Goal: Task Accomplishment & Management: Manage account settings

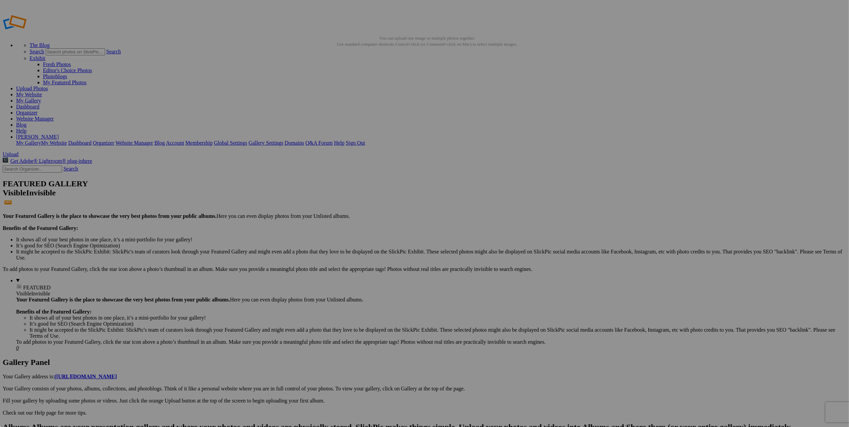
click at [380, 260] on span "Yes" at bounding box center [376, 258] width 8 height 6
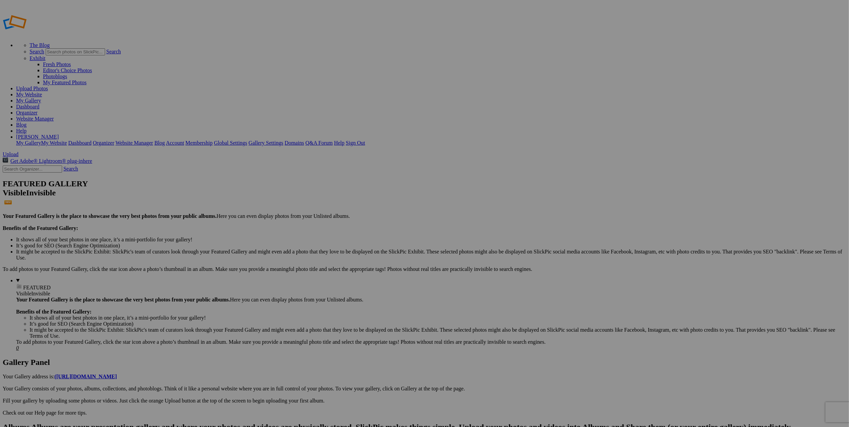
type input "T&M Portfolio"
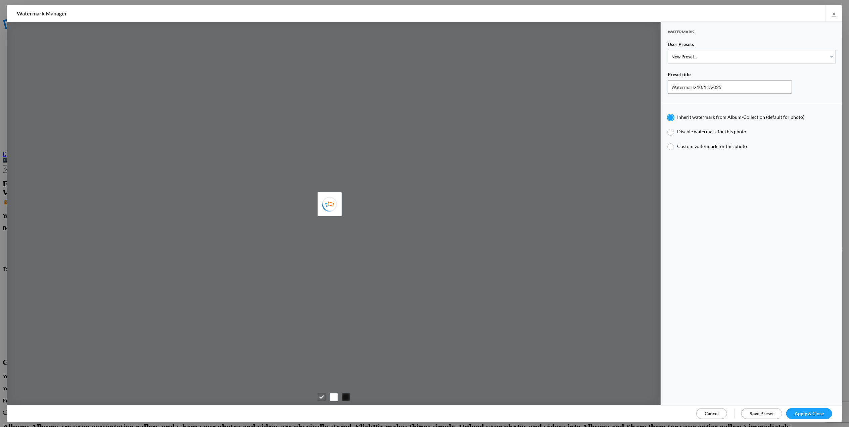
type input "T for Tom's photo"
type input "T"
type input "0.3"
type input "4"
radio input "false"
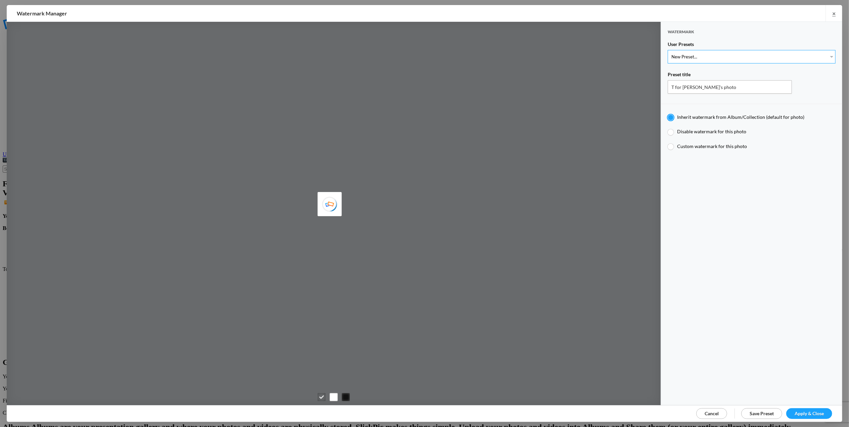
click at [826, 56] on select "New Preset... T for Tom's photo M for Mary's photo T-Large for Tom's photo" at bounding box center [751, 56] width 168 height 13
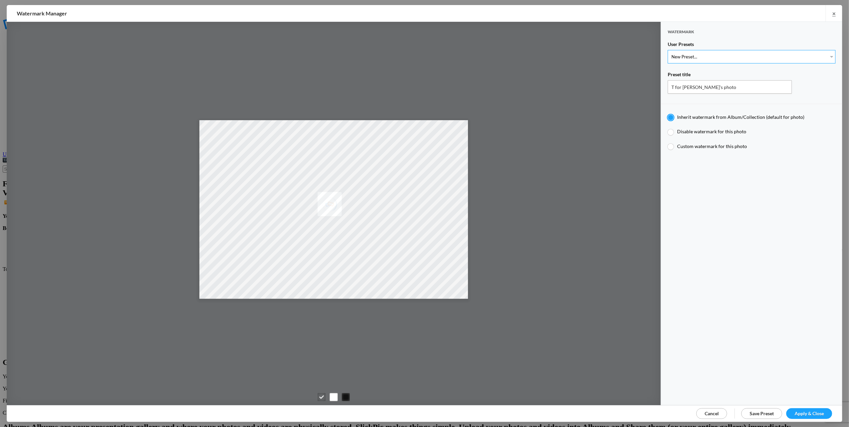
select select "2: Object"
click at [667, 50] on select "New Preset... T for Tom's photo M for Mary's photo T-Large for Tom's photo" at bounding box center [751, 56] width 168 height 13
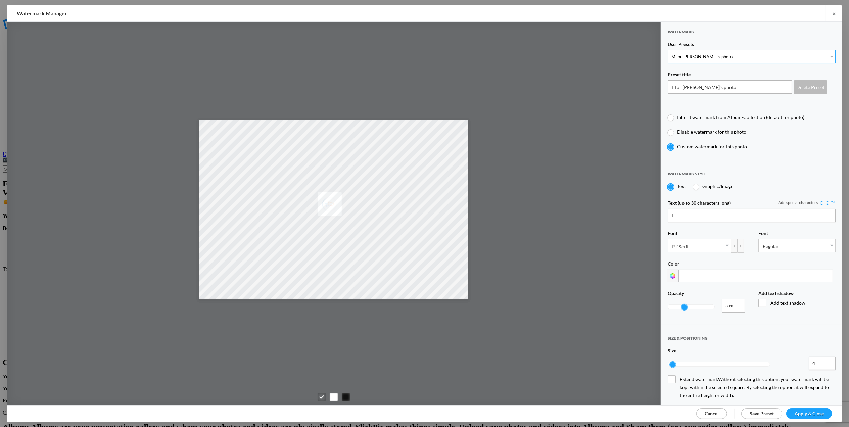
type input "M for Mary's photo"
radio input "false"
radio input "true"
type input "M"
click at [804, 412] on span "Apply & Close" at bounding box center [808, 413] width 29 height 6
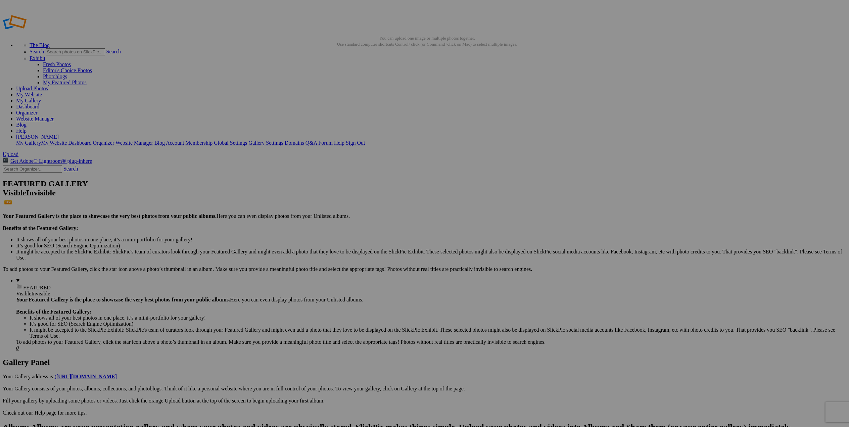
click at [54, 116] on link "Website Manager" at bounding box center [35, 119] width 38 height 6
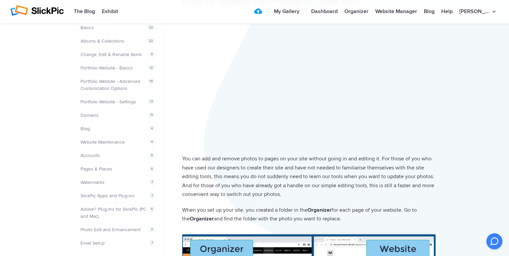
scroll to position [54, 0]
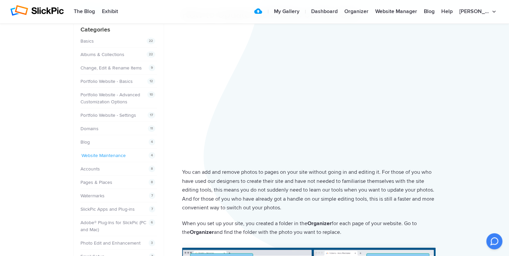
click at [103, 153] on link "Website Maintenance" at bounding box center [104, 156] width 44 height 6
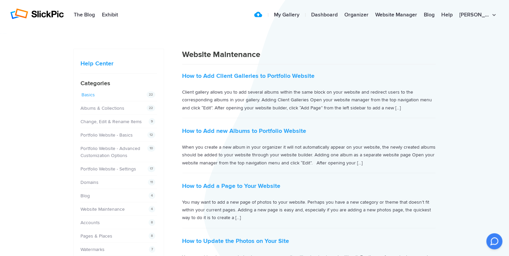
click at [90, 96] on link "Basics" at bounding box center [88, 95] width 13 height 6
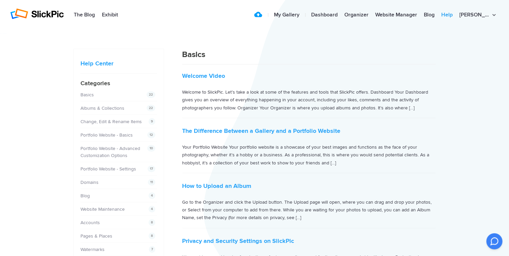
click at [456, 13] on link "Help" at bounding box center [447, 14] width 18 height 13
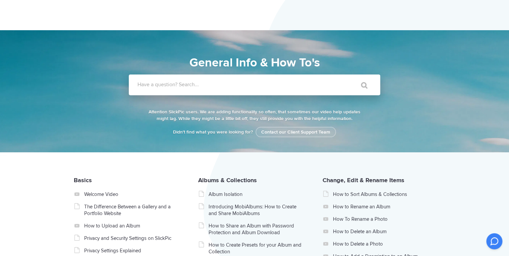
click at [211, 86] on label "Have a question? Search..." at bounding box center [264, 84] width 252 height 7
click at [211, 86] on input "Have a question? Search..." at bounding box center [241, 84] width 224 height 21
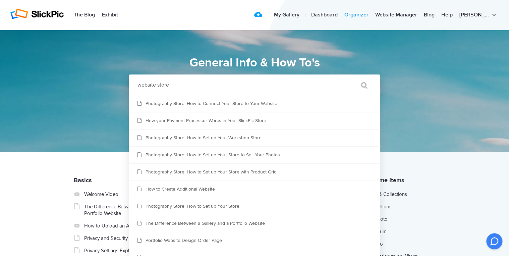
type input "website store"
click at [368, 12] on link "Organizer" at bounding box center [356, 14] width 31 height 13
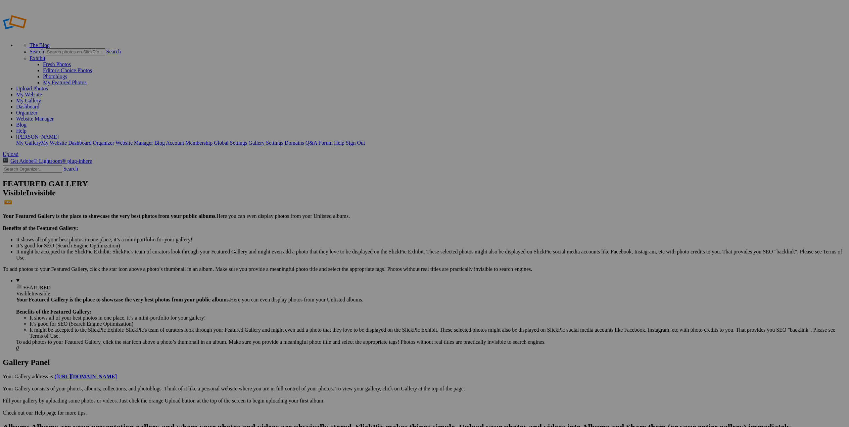
scroll to position [0, 0]
drag, startPoint x: 776, startPoint y: 130, endPoint x: 641, endPoint y: 160, distance: 138.7
click at [641, 160] on div at bounding box center [424, 213] width 849 height 427
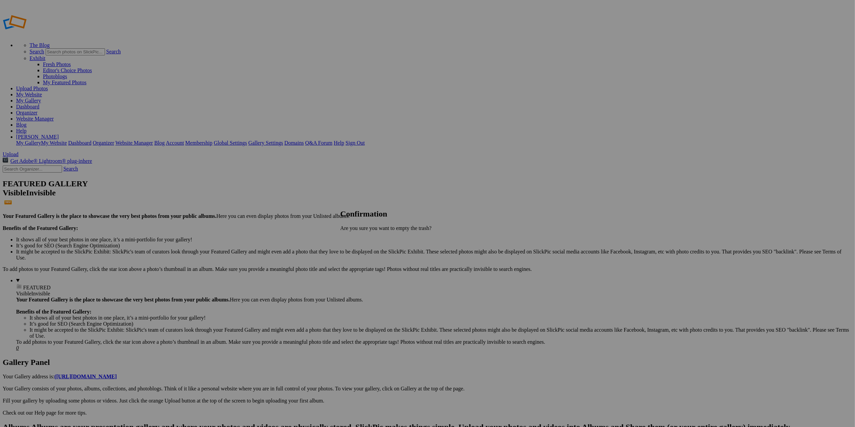
click at [369, 252] on span "Delete" at bounding box center [362, 252] width 14 height 6
drag, startPoint x: 636, startPoint y: 8, endPoint x: 616, endPoint y: 237, distance: 229.4
click at [42, 92] on link "My Website" at bounding box center [29, 95] width 26 height 6
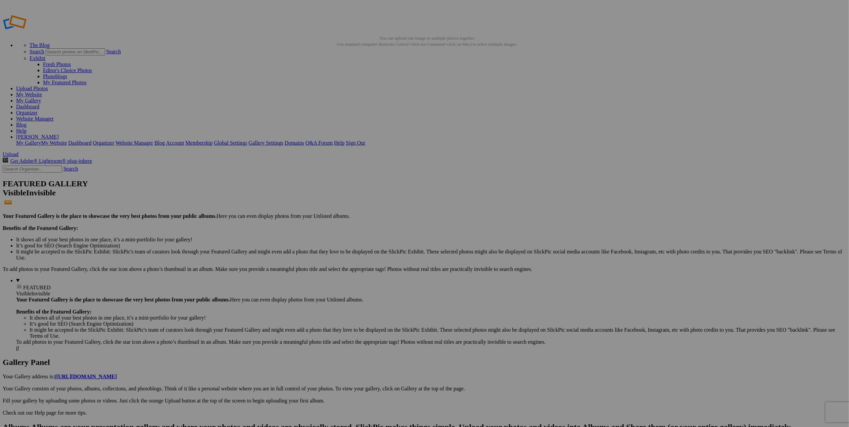
click at [54, 116] on link "Website Manager" at bounding box center [35, 119] width 38 height 6
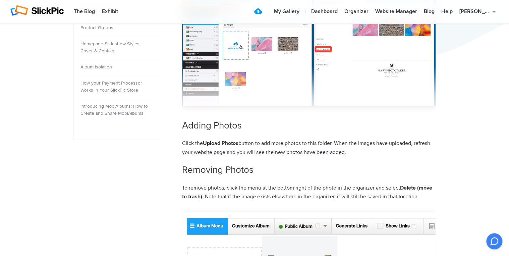
scroll to position [322, 0]
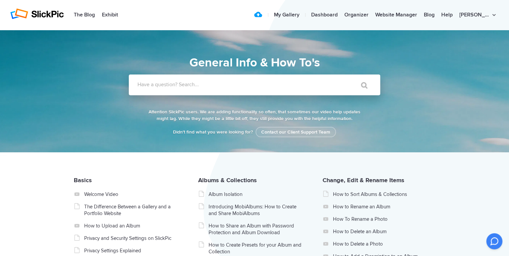
click at [183, 86] on label "Have a question? Search..." at bounding box center [264, 84] width 252 height 7
click at [183, 86] on input "Have a question? Search..." at bounding box center [241, 84] width 224 height 21
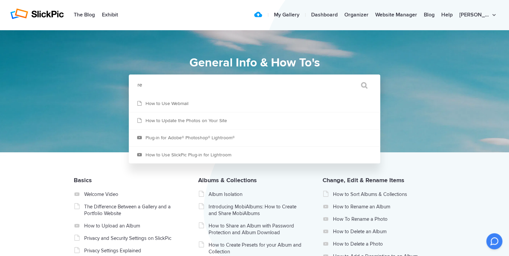
type input "r"
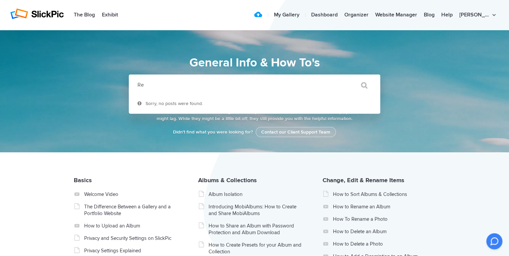
type input "R"
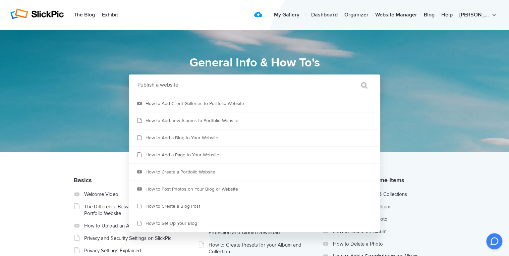
type input "Publish a website"
click at [427, 67] on section "General Info & How To's General Info & How To's Didn't find what you were looki…" at bounding box center [254, 64] width 362 height 21
drag, startPoint x: 193, startPoint y: 82, endPoint x: 123, endPoint y: 81, distance: 70.5
click at [123, 81] on div "Have a question? Search... Publish a website " at bounding box center [254, 84] width 362 height 21
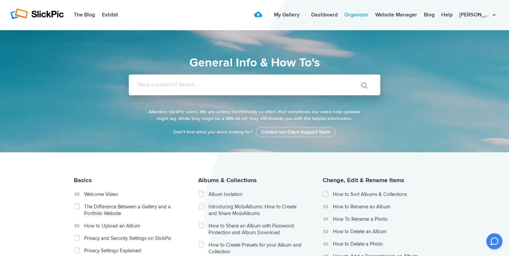
click at [372, 15] on link "Organizer" at bounding box center [356, 14] width 31 height 13
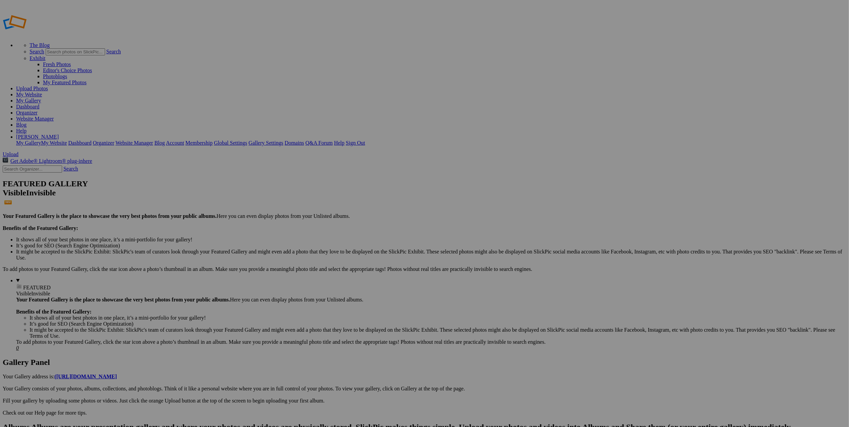
click at [54, 116] on link "Website Manager" at bounding box center [35, 119] width 38 height 6
click at [41, 98] on link "My Gallery" at bounding box center [28, 101] width 25 height 6
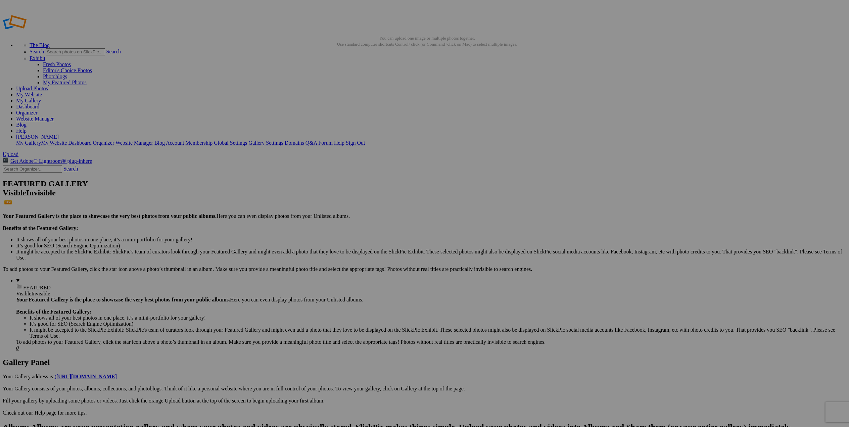
click at [54, 116] on link "Website Manager" at bounding box center [35, 119] width 38 height 6
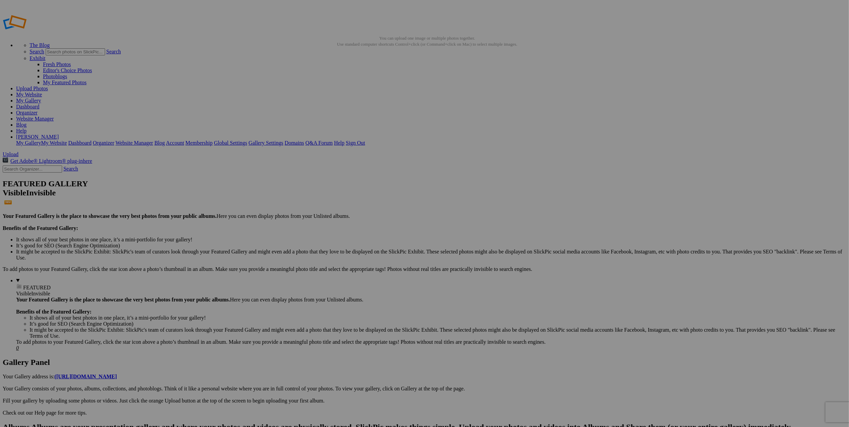
click at [380, 256] on span "Yes" at bounding box center [376, 258] width 8 height 6
drag, startPoint x: 691, startPoint y: 143, endPoint x: 597, endPoint y: 189, distance: 104.9
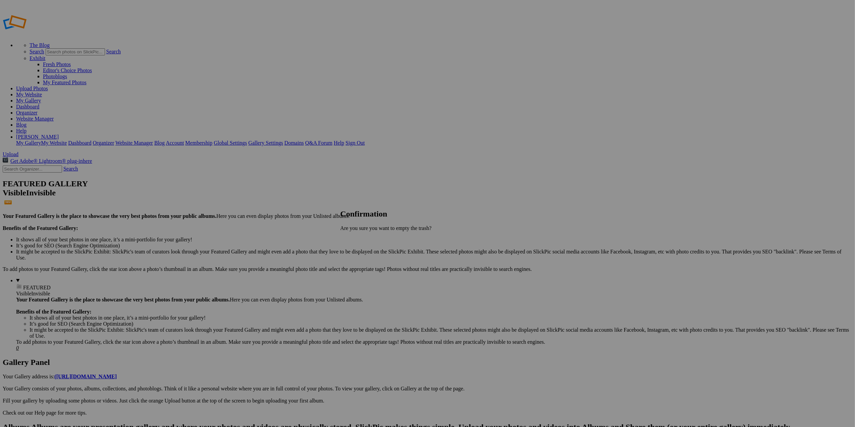
drag, startPoint x: 597, startPoint y: 189, endPoint x: 536, endPoint y: 203, distance: 62.9
click at [536, 203] on div at bounding box center [424, 213] width 849 height 427
click at [369, 250] on span "Delete" at bounding box center [362, 252] width 14 height 6
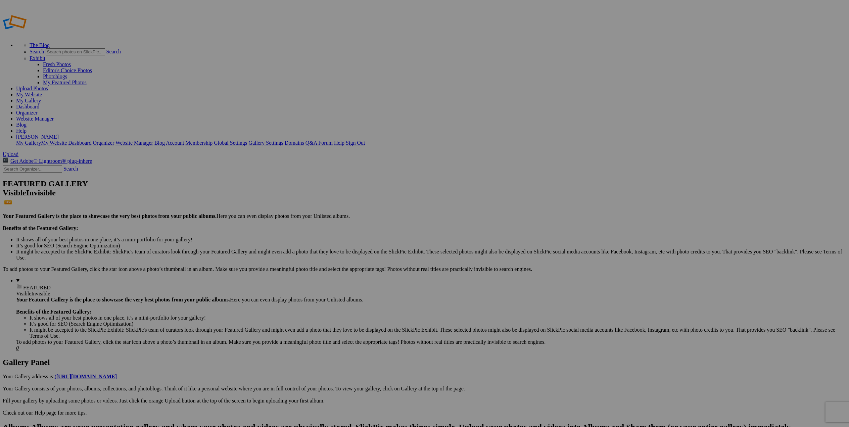
click at [42, 92] on link "My Website" at bounding box center [29, 95] width 26 height 6
click at [54, 116] on link "Website Manager" at bounding box center [35, 119] width 38 height 6
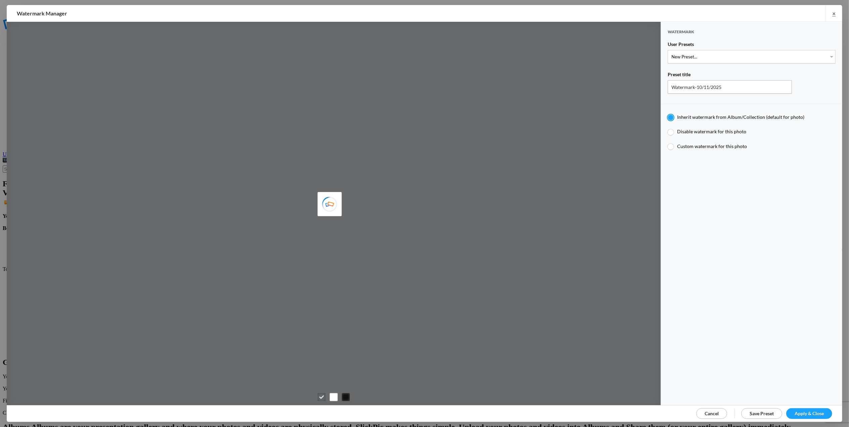
type input "Tom Leslie"
type input "M for Mary's photo"
type input "M"
type input "0.3"
type input "4"
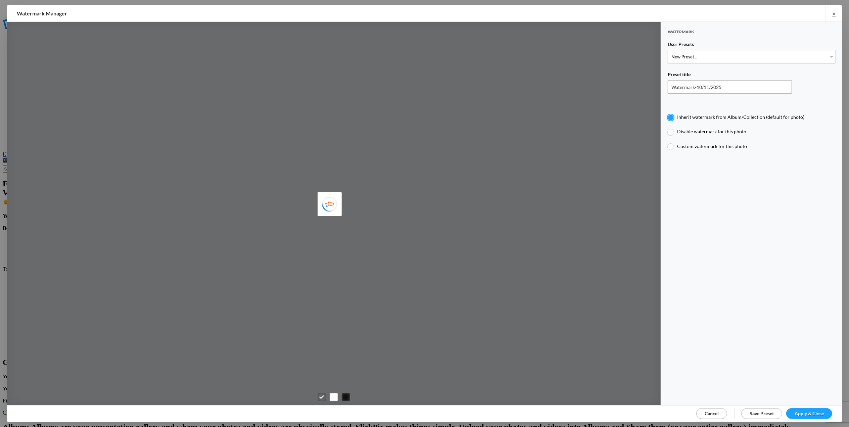
radio input "false"
click at [823, 55] on select "New Preset... T for Tom's photo M for Mary's photo T-Large for Tom's photo" at bounding box center [751, 56] width 168 height 13
select select "2: Object"
click at [667, 50] on select "New Preset... T for Tom's photo M for Mary's photo T-Large for Tom's photo" at bounding box center [751, 56] width 168 height 13
radio input "false"
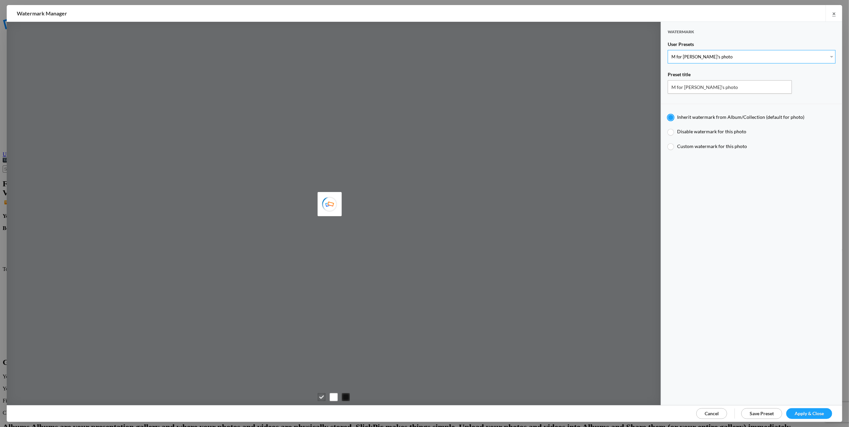
radio input "true"
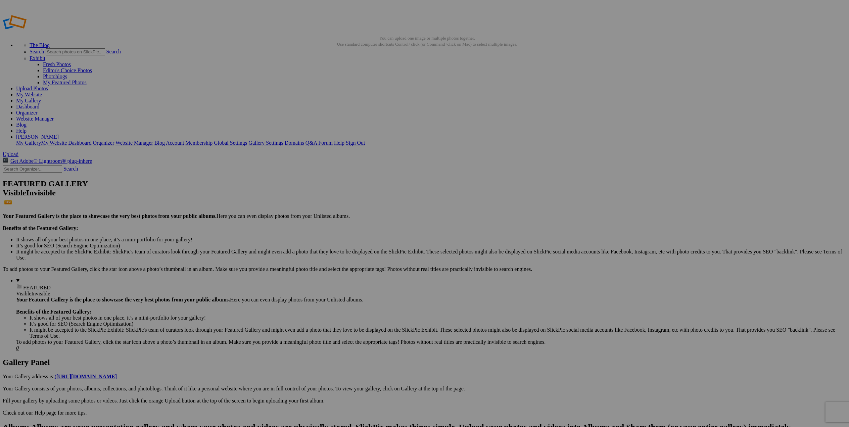
click at [54, 116] on link "Website Manager" at bounding box center [35, 119] width 38 height 6
